Goal: Task Accomplishment & Management: Manage account settings

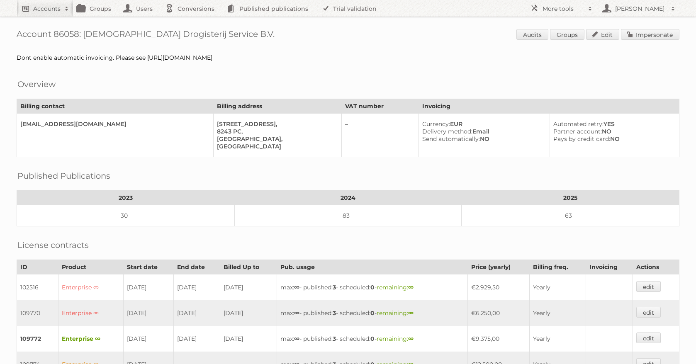
click at [39, 5] on h2 "Accounts" at bounding box center [46, 9] width 27 height 8
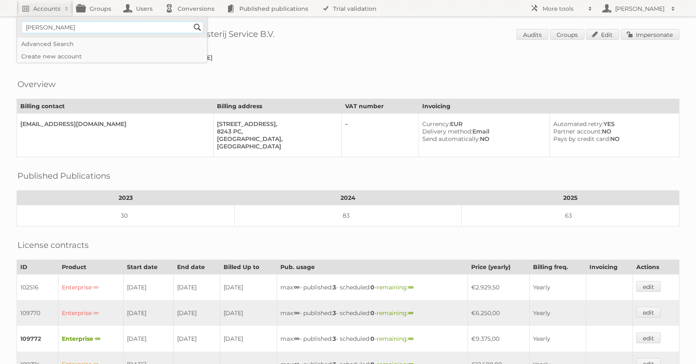
type input"] "albert heijn"
click at [191, 21] on input "Search" at bounding box center [197, 27] width 12 height 12
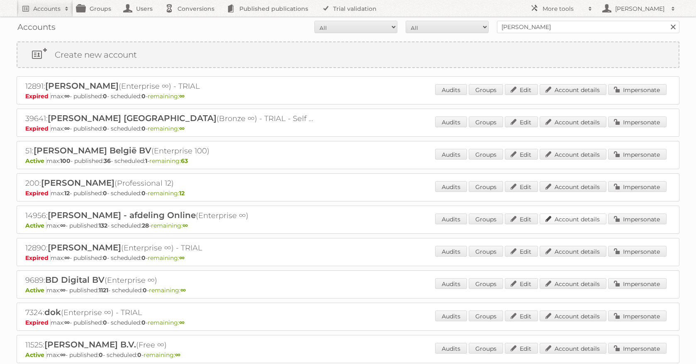
click at [571, 223] on link "Account details" at bounding box center [572, 219] width 67 height 11
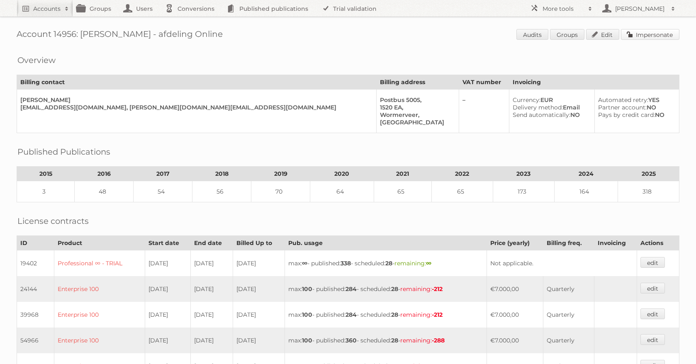
click at [633, 33] on link "Impersonate" at bounding box center [650, 34] width 58 height 11
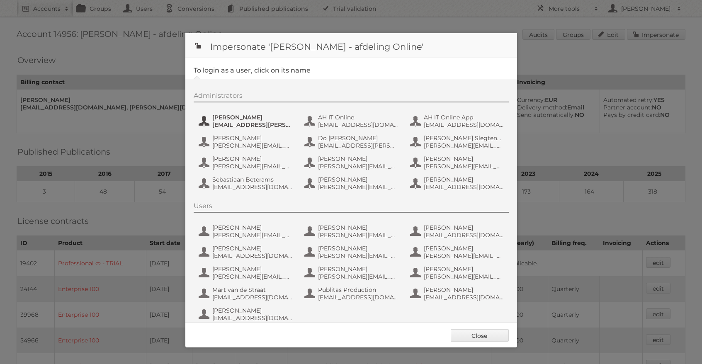
click at [235, 119] on span "[PERSON_NAME]" at bounding box center [252, 117] width 80 height 7
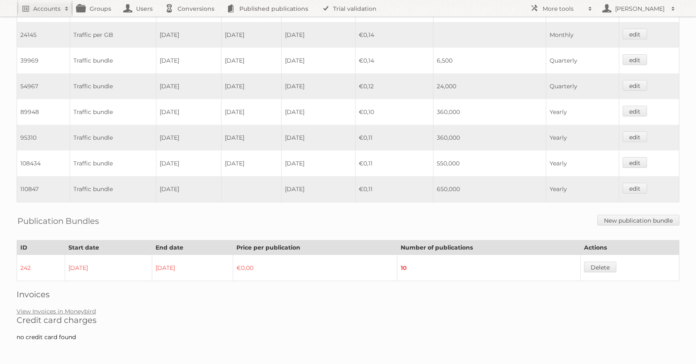
scroll to position [510, 0]
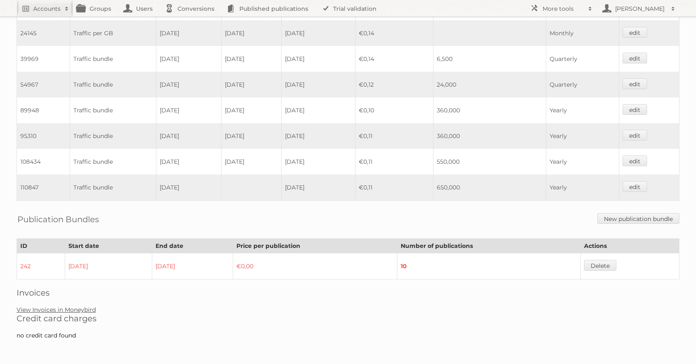
click at [80, 309] on link "View Invoices in Moneybird" at bounding box center [56, 309] width 79 height 7
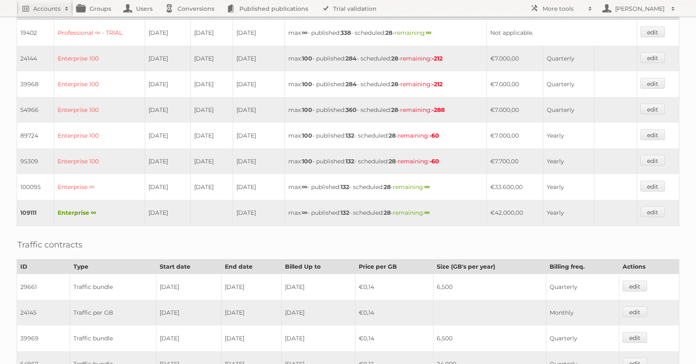
scroll to position [0, 0]
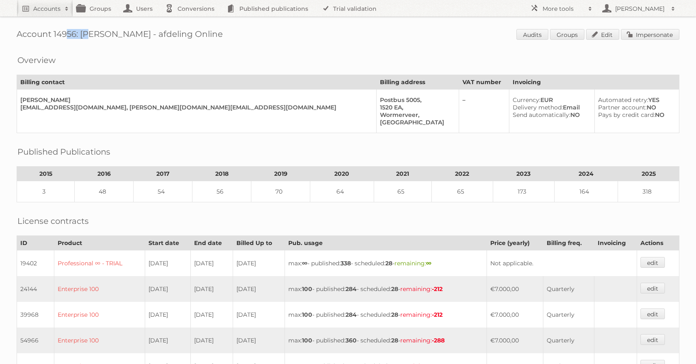
drag, startPoint x: 78, startPoint y: 34, endPoint x: 58, endPoint y: 34, distance: 20.3
click at [53, 34] on h1 "Account 14956: [PERSON_NAME] - afdeling Online Audits Groups Edit Impersonate" at bounding box center [348, 35] width 663 height 12
copy h1 "14956:"
